Goal: Task Accomplishment & Management: Manage account settings

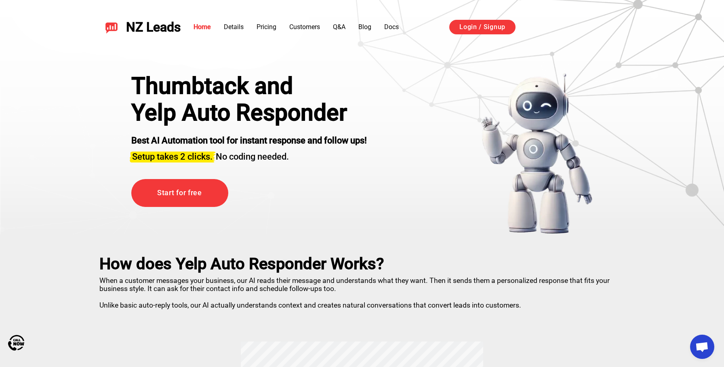
click at [546, 24] on div "Войти с аккаунтом Google (откроется в новой вкладке)" at bounding box center [577, 28] width 98 height 18
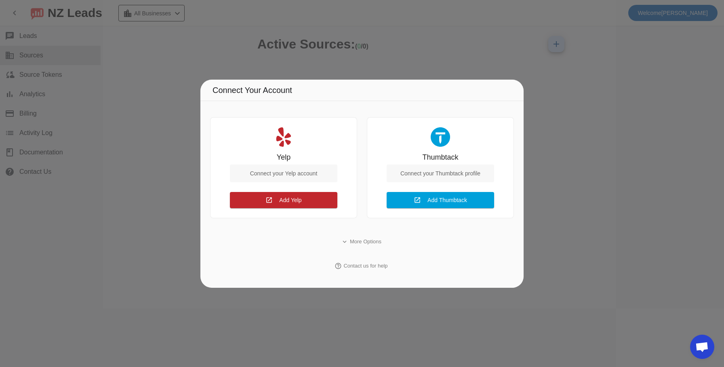
click at [535, 153] on div at bounding box center [362, 183] width 724 height 367
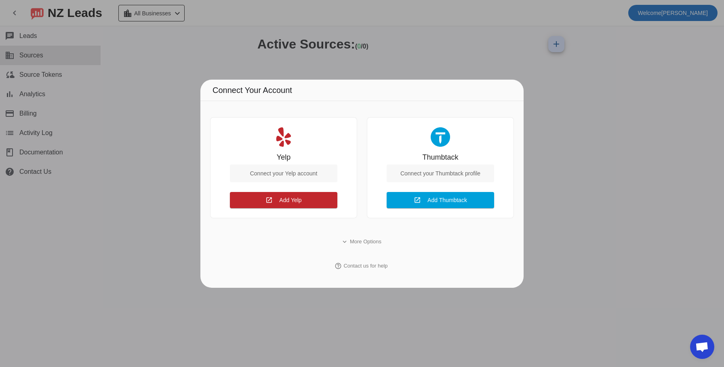
click at [542, 124] on div at bounding box center [362, 183] width 724 height 367
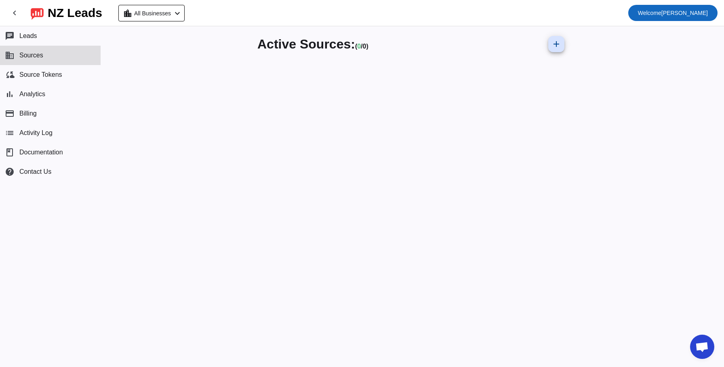
click at [678, 10] on span "Welcome [PERSON_NAME]" at bounding box center [673, 12] width 70 height 11
click at [690, 31] on span "Logout" at bounding box center [695, 34] width 36 height 8
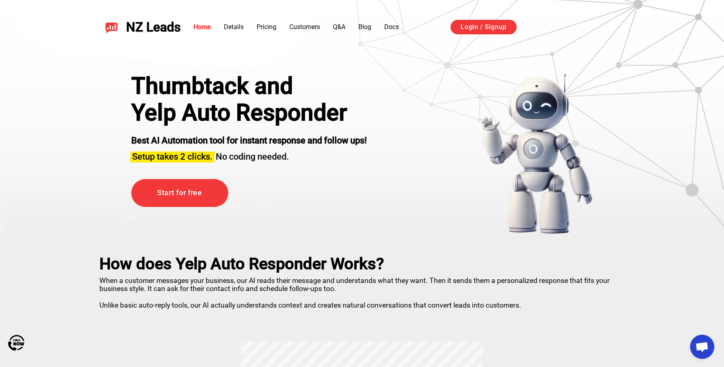
click at [663, 155] on section "Thumbtack and Yelp Auto Responder Best AI Automation tool for instant response …" at bounding box center [362, 117] width 724 height 234
click at [559, 28] on div "Войти с аккаунтом Google (откроется в новой вкладке)" at bounding box center [577, 28] width 97 height 18
click at [559, 25] on div "Войти с аккаунтом Google (откроется в новой вкладке)" at bounding box center [577, 28] width 97 height 18
